Goal: Find specific page/section: Find specific page/section

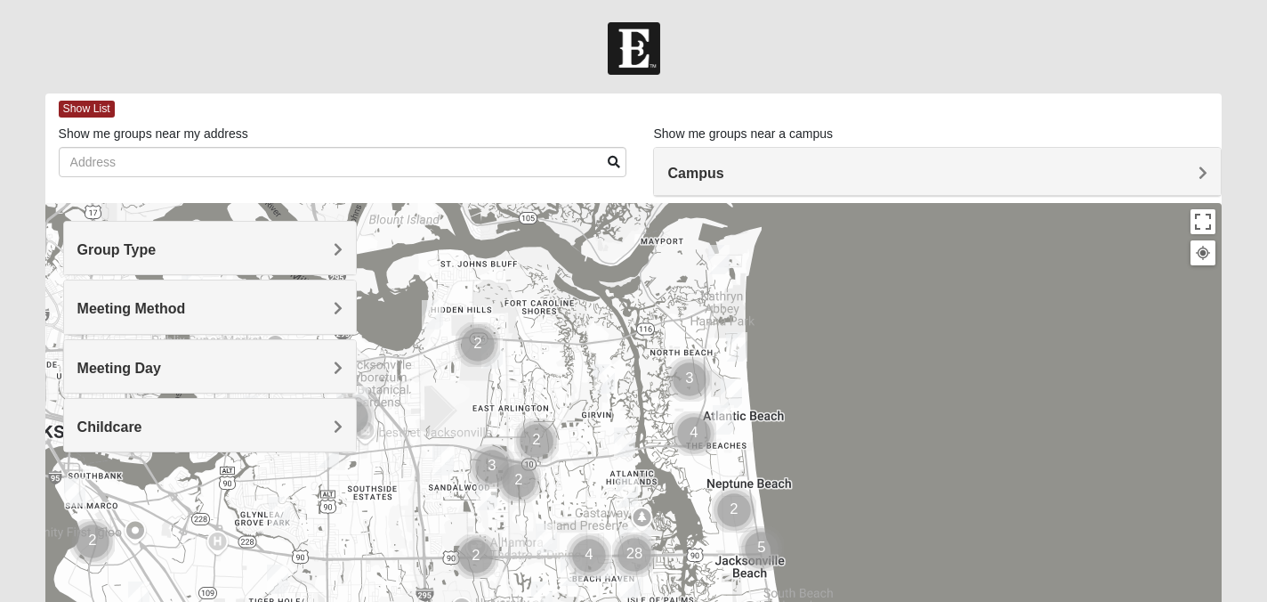
click at [157, 252] on span "Group Type" at bounding box center [116, 249] width 79 height 15
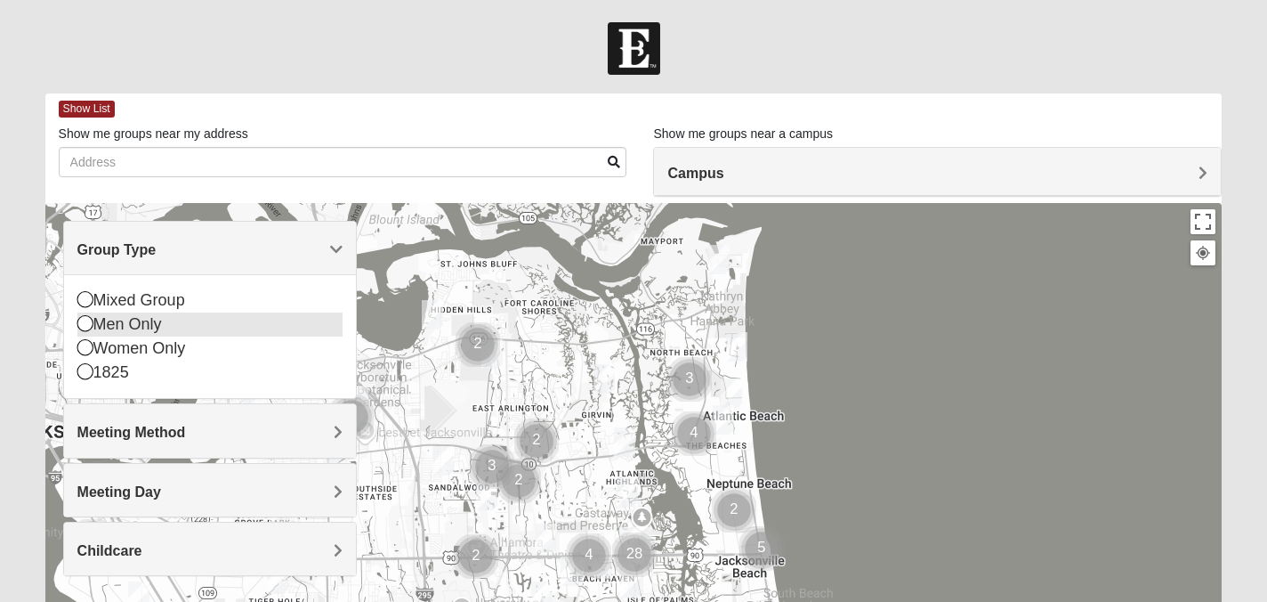
click at [93, 331] on div "Men Only" at bounding box center [210, 324] width 266 height 24
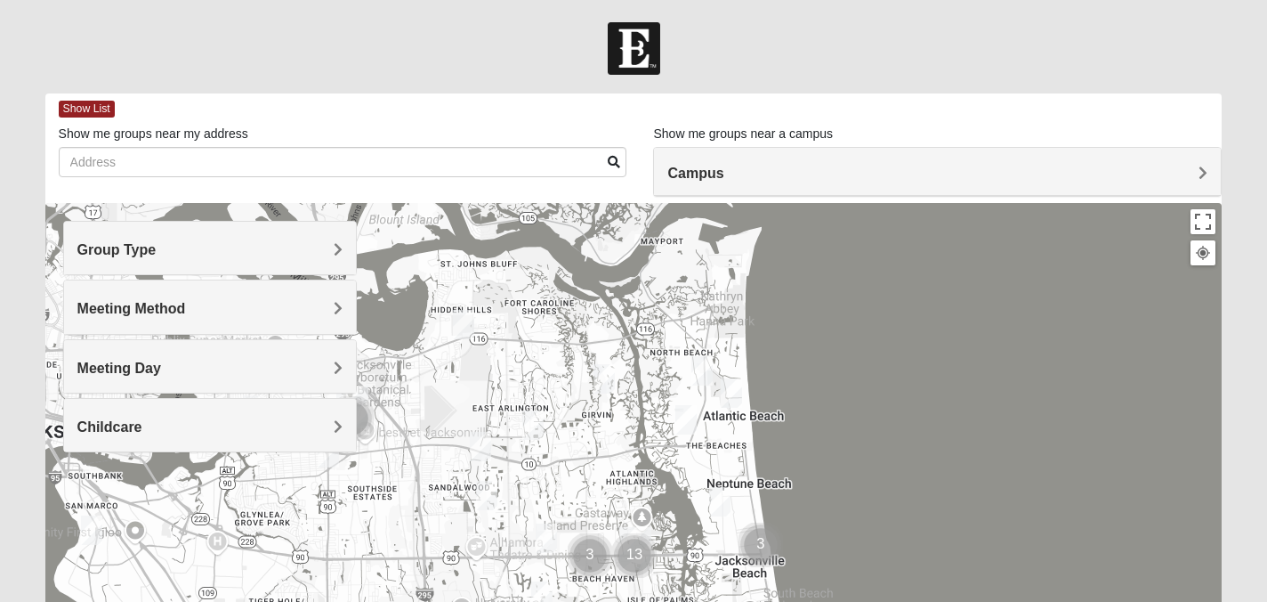
click at [154, 310] on span "Meeting Method" at bounding box center [131, 308] width 109 height 15
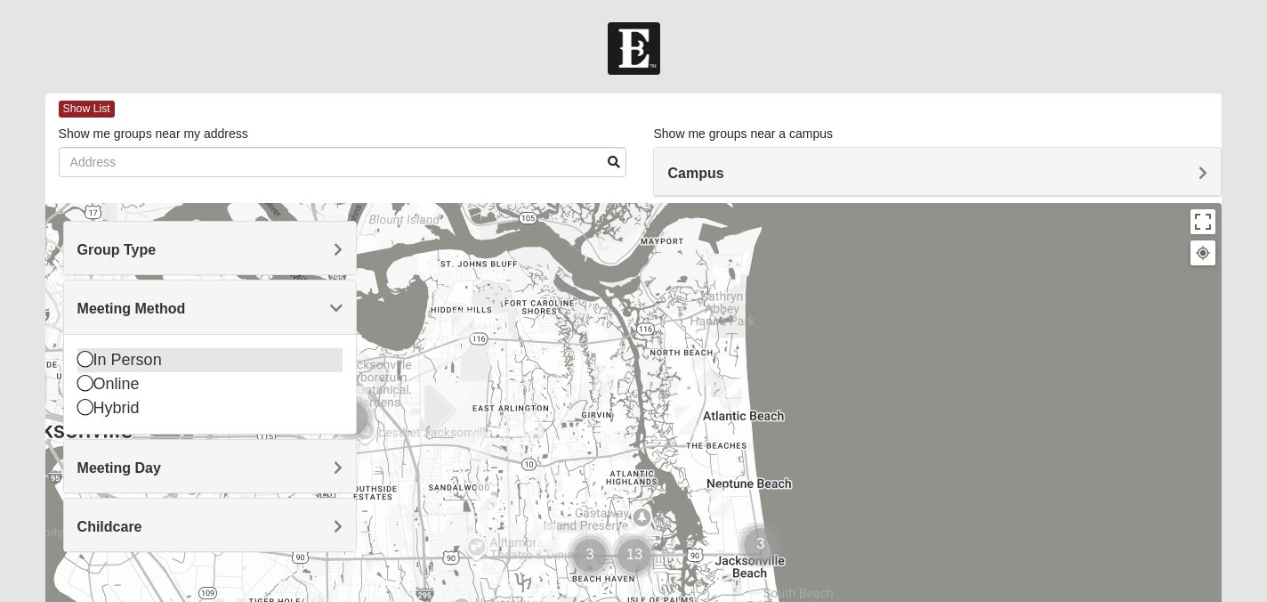
click at [82, 356] on icon at bounding box center [85, 359] width 16 height 16
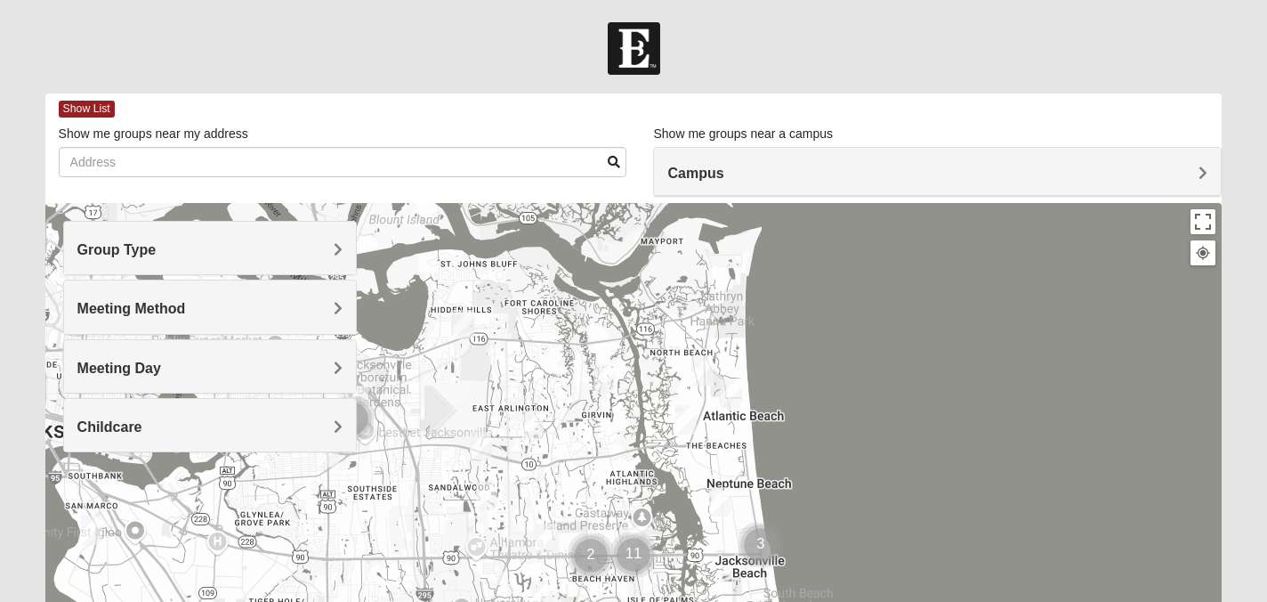
click at [117, 378] on div "Meeting Day" at bounding box center [210, 366] width 293 height 53
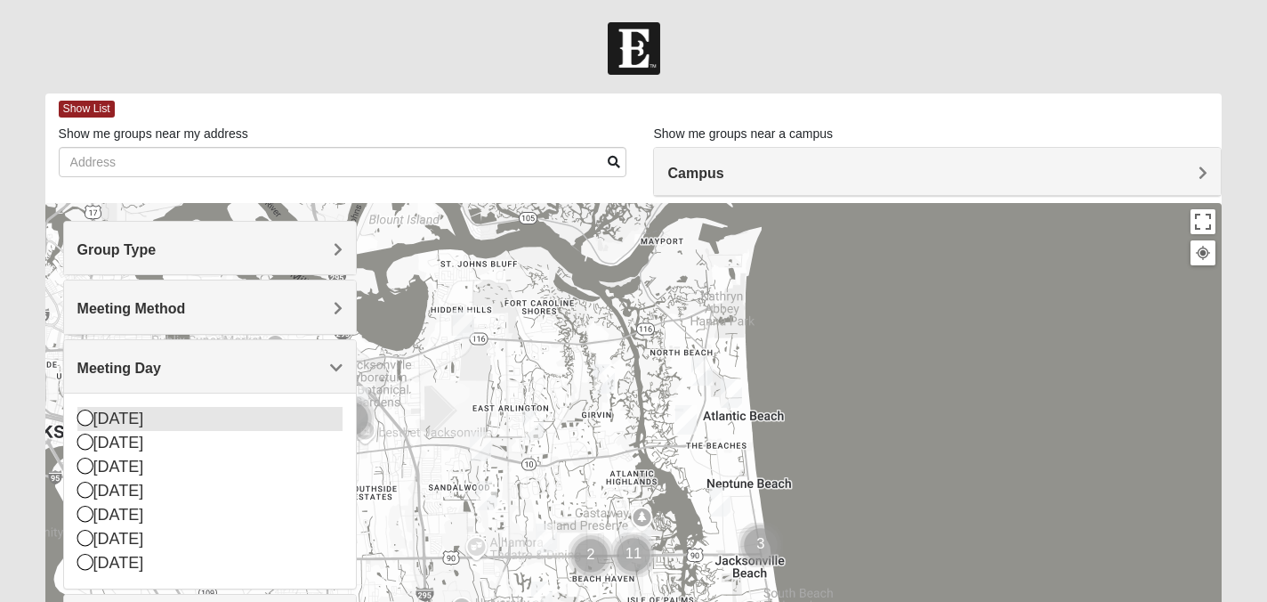
click at [83, 419] on icon at bounding box center [85, 417] width 16 height 16
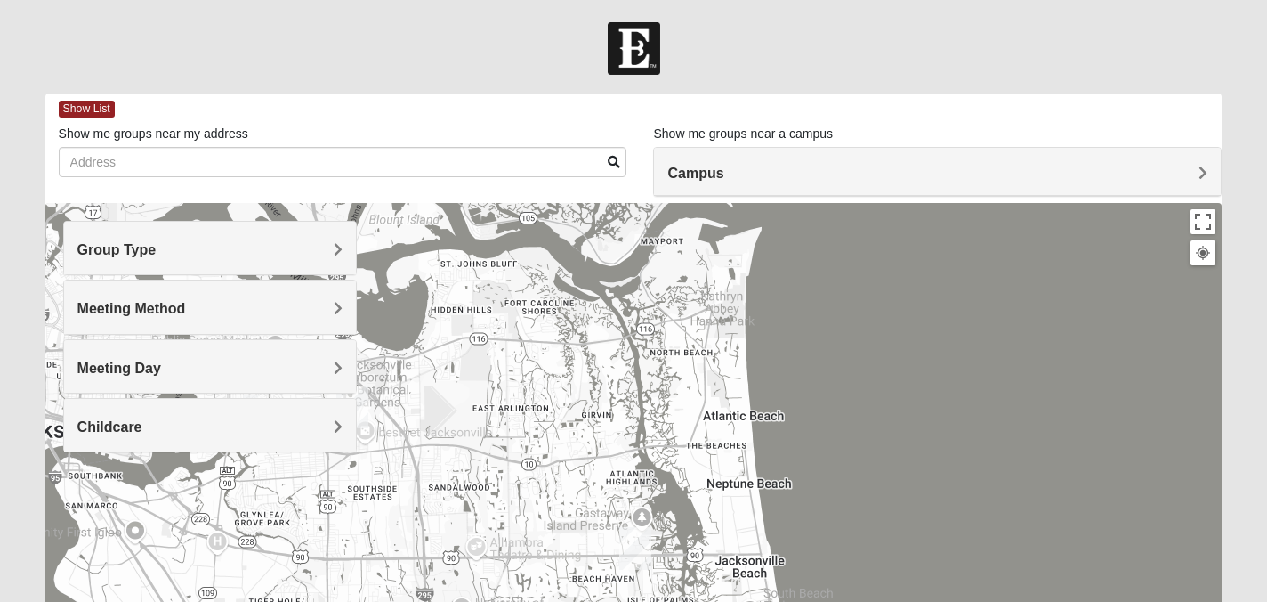
click at [115, 424] on span "Childcare" at bounding box center [109, 426] width 65 height 15
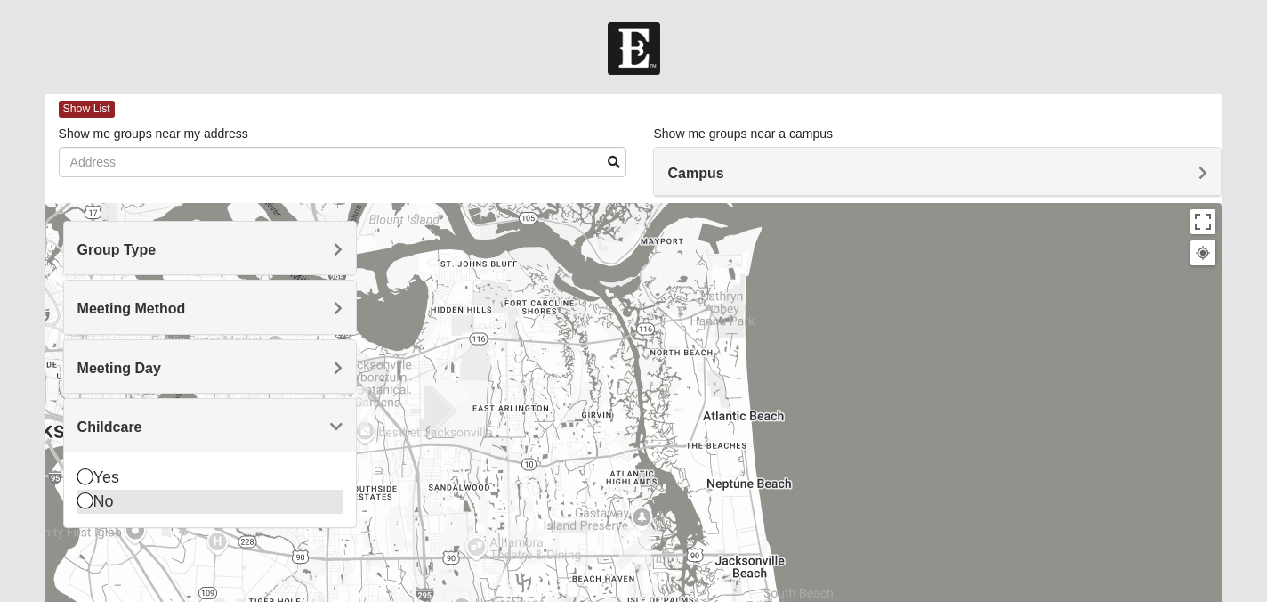
click at [82, 505] on icon at bounding box center [85, 500] width 16 height 16
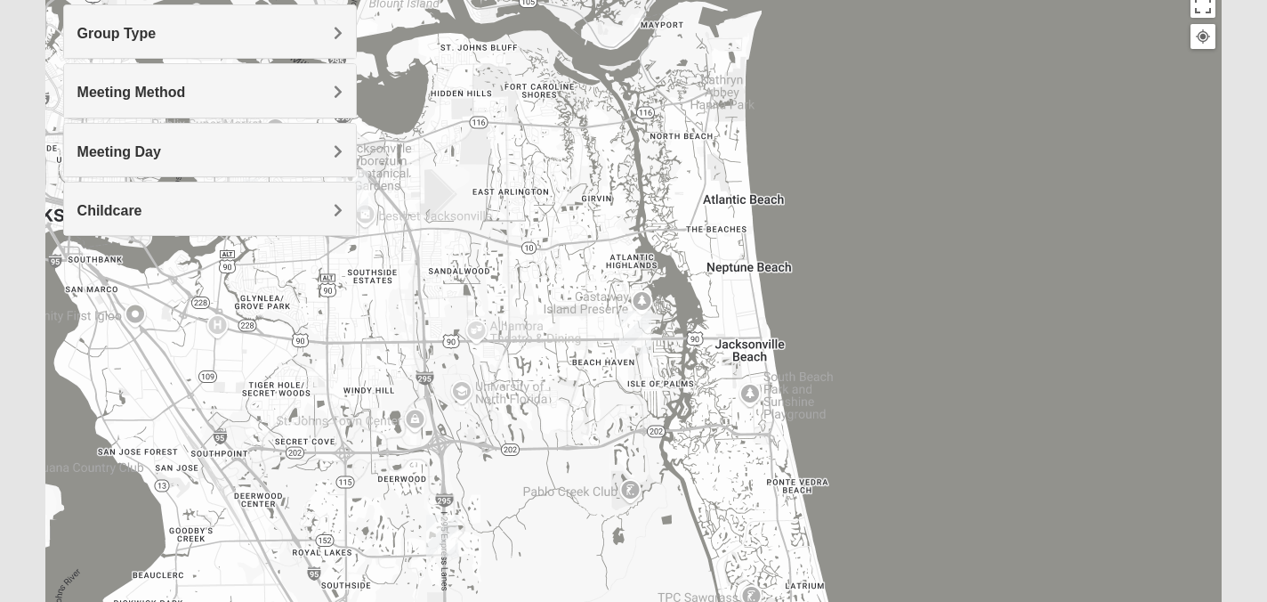
scroll to position [378, 0]
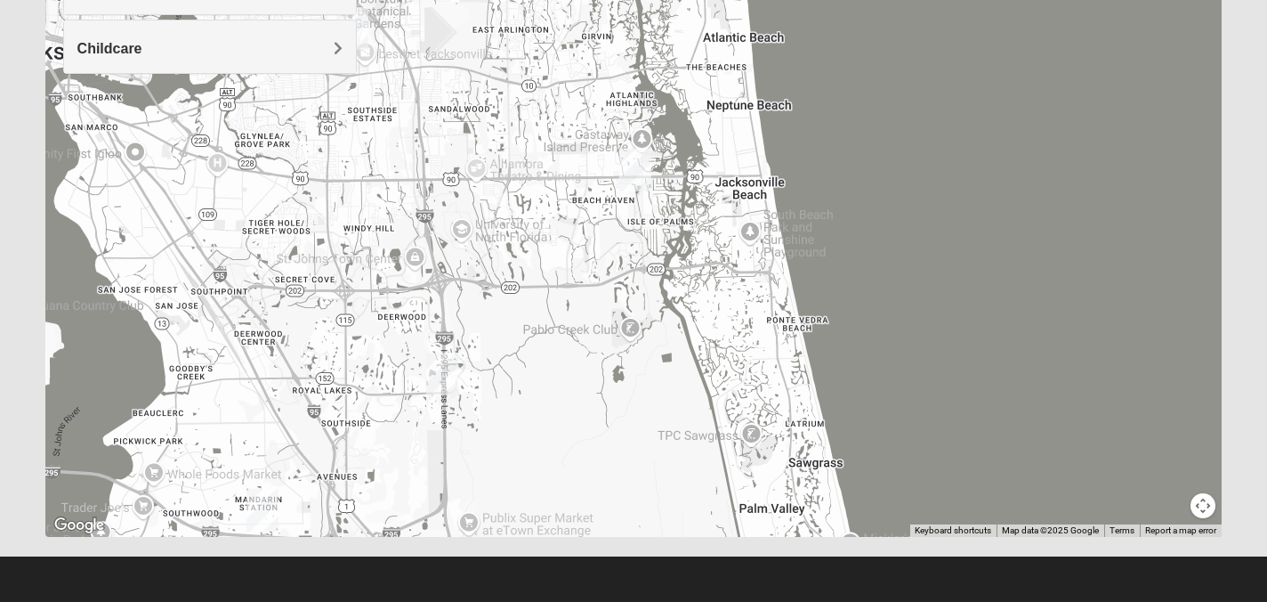
click at [636, 167] on img "San Pablo" at bounding box center [635, 170] width 32 height 43
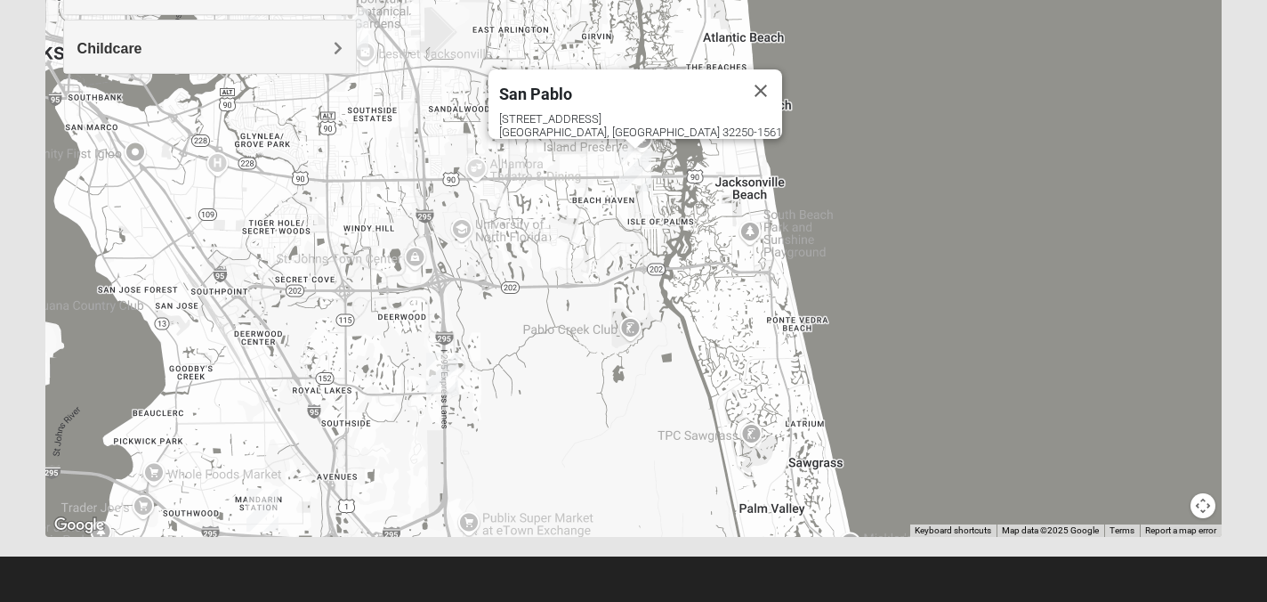
click at [640, 170] on img "San Pablo" at bounding box center [635, 170] width 32 height 43
click at [623, 114] on div "[STREET_ADDRESS]" at bounding box center [640, 125] width 283 height 27
